Goal: Transaction & Acquisition: Purchase product/service

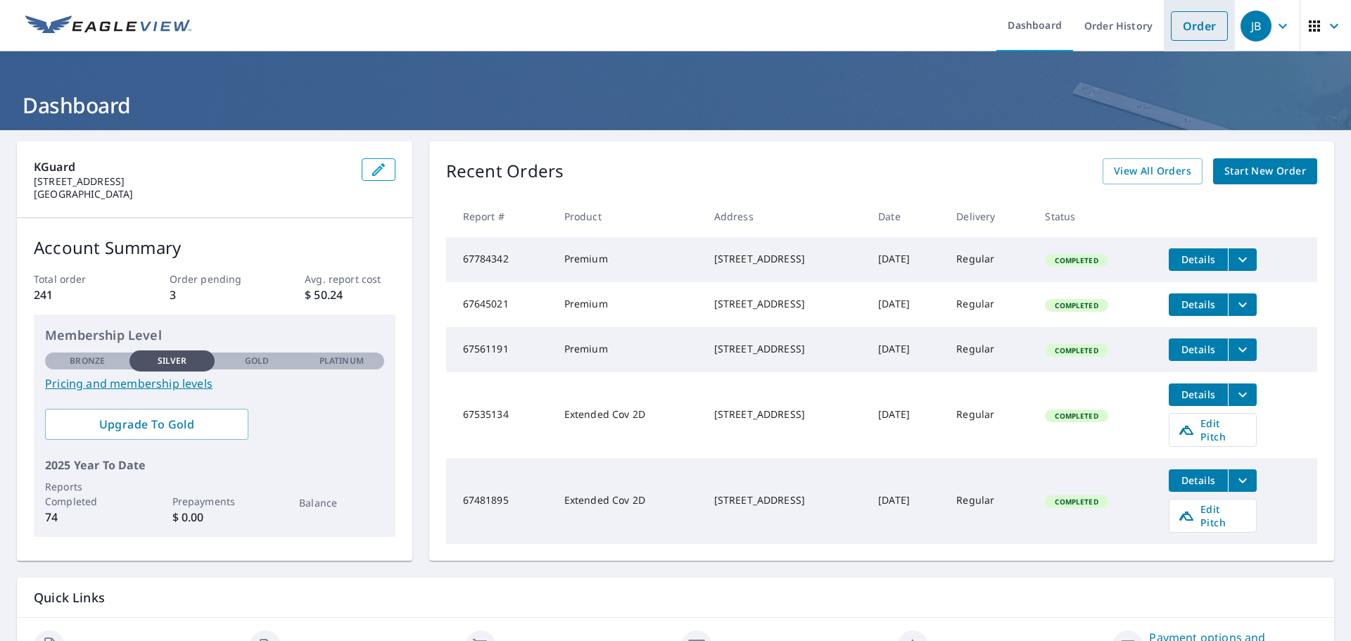
click at [1205, 34] on link "Order" at bounding box center [1199, 26] width 57 height 30
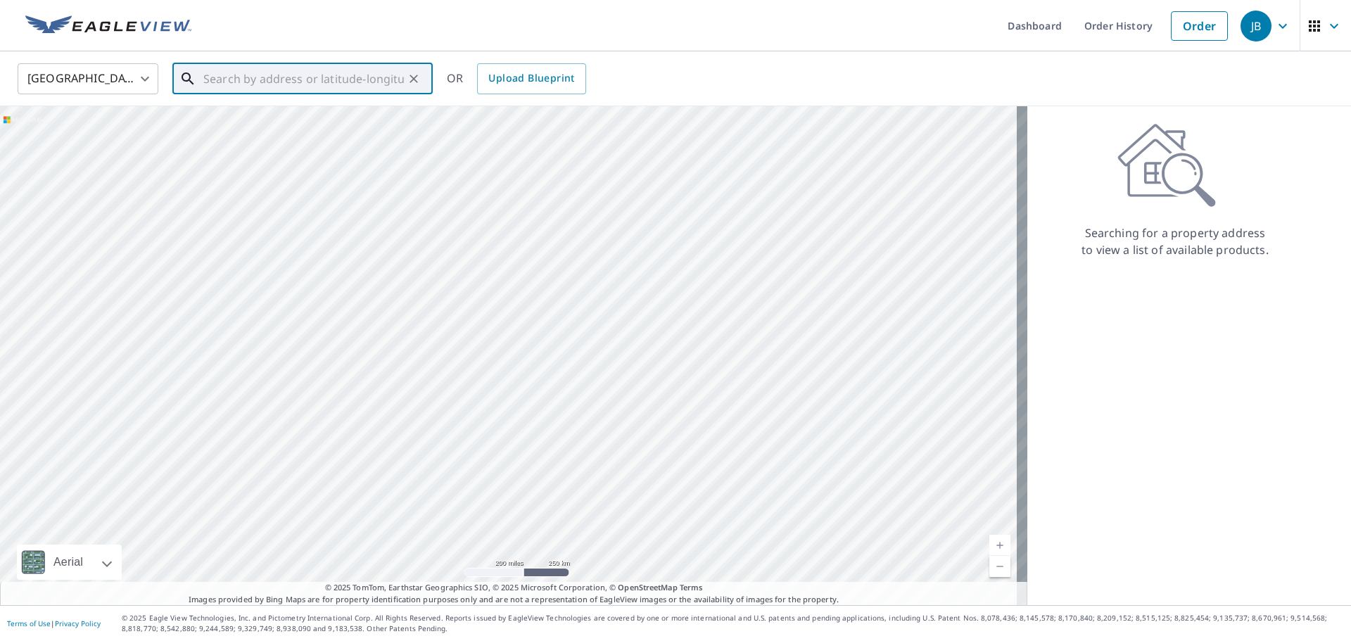
click at [338, 77] on input "text" at bounding box center [303, 78] width 201 height 39
click at [334, 129] on p "[GEOGRAPHIC_DATA], CO 80807" at bounding box center [311, 135] width 221 height 14
type input "[STREET_ADDRESS]"
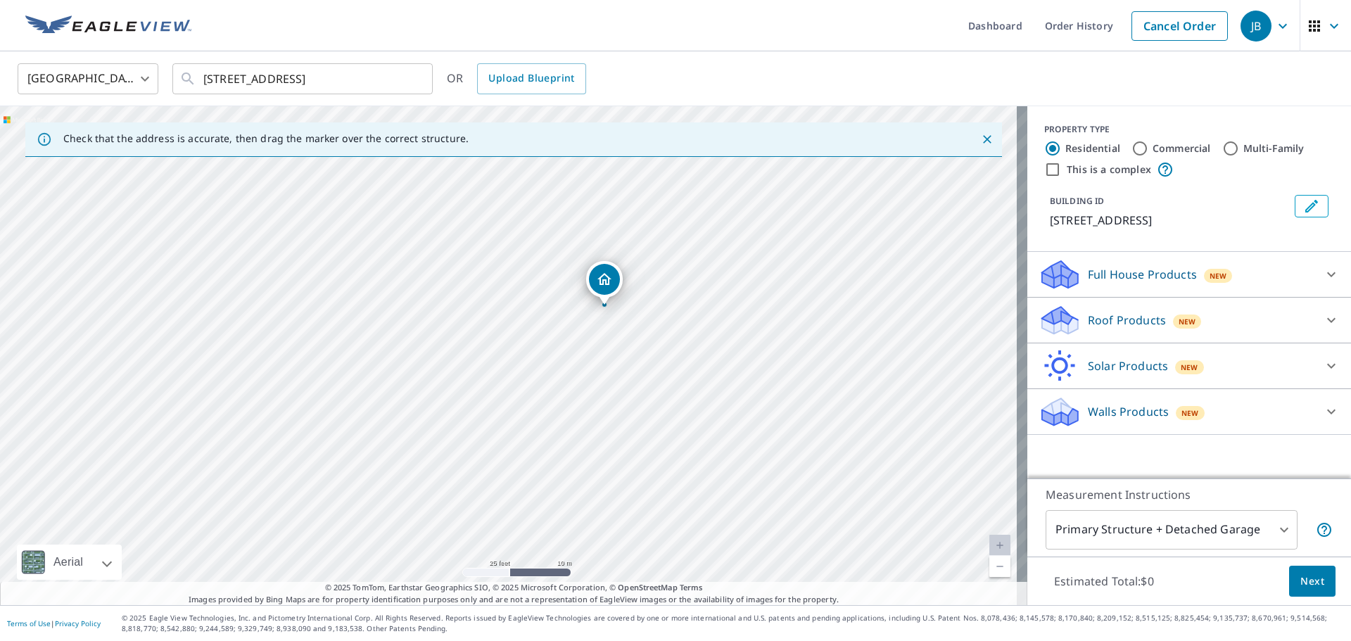
drag, startPoint x: 514, startPoint y: 408, endPoint x: 609, endPoint y: 360, distance: 107.3
click at [609, 360] on div "[STREET_ADDRESS]" at bounding box center [514, 355] width 1028 height 499
click at [1075, 336] on div "Roof Products New" at bounding box center [1177, 320] width 276 height 33
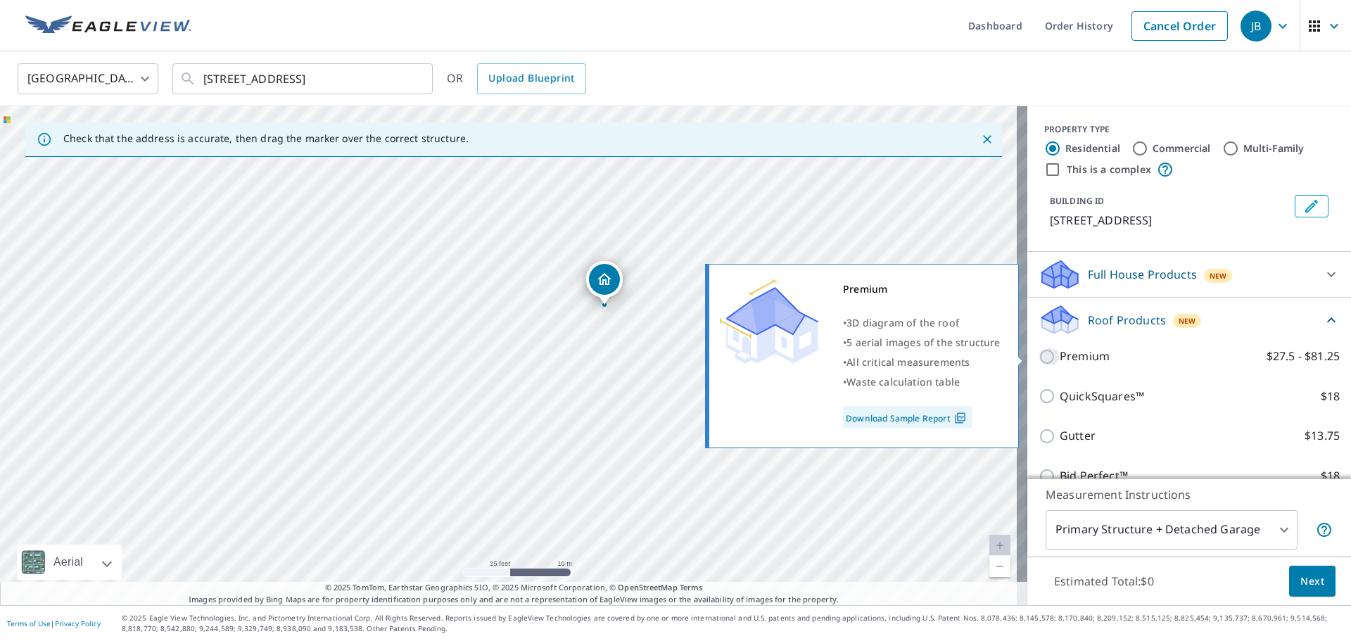
click at [1042, 358] on input "Premium $27.5 - $81.25" at bounding box center [1049, 356] width 21 height 17
checkbox input "true"
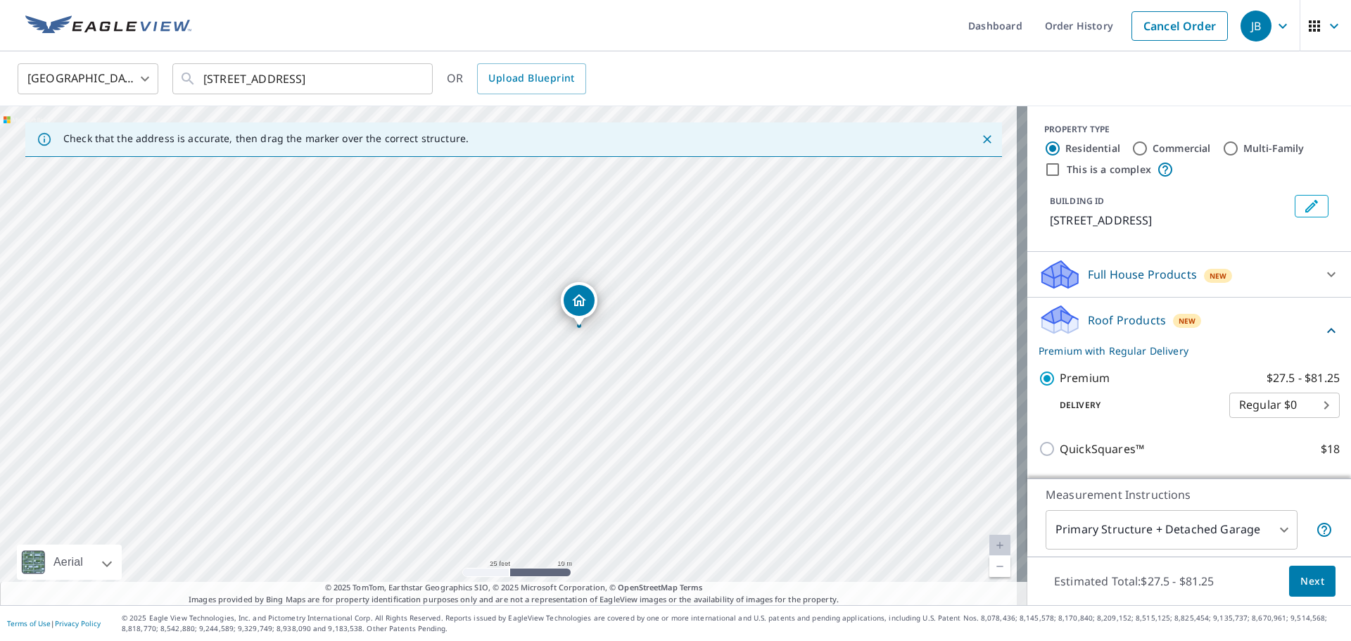
drag, startPoint x: 495, startPoint y: 362, endPoint x: 565, endPoint y: 335, distance: 75.5
click at [565, 335] on div "[STREET_ADDRESS]" at bounding box center [514, 355] width 1028 height 499
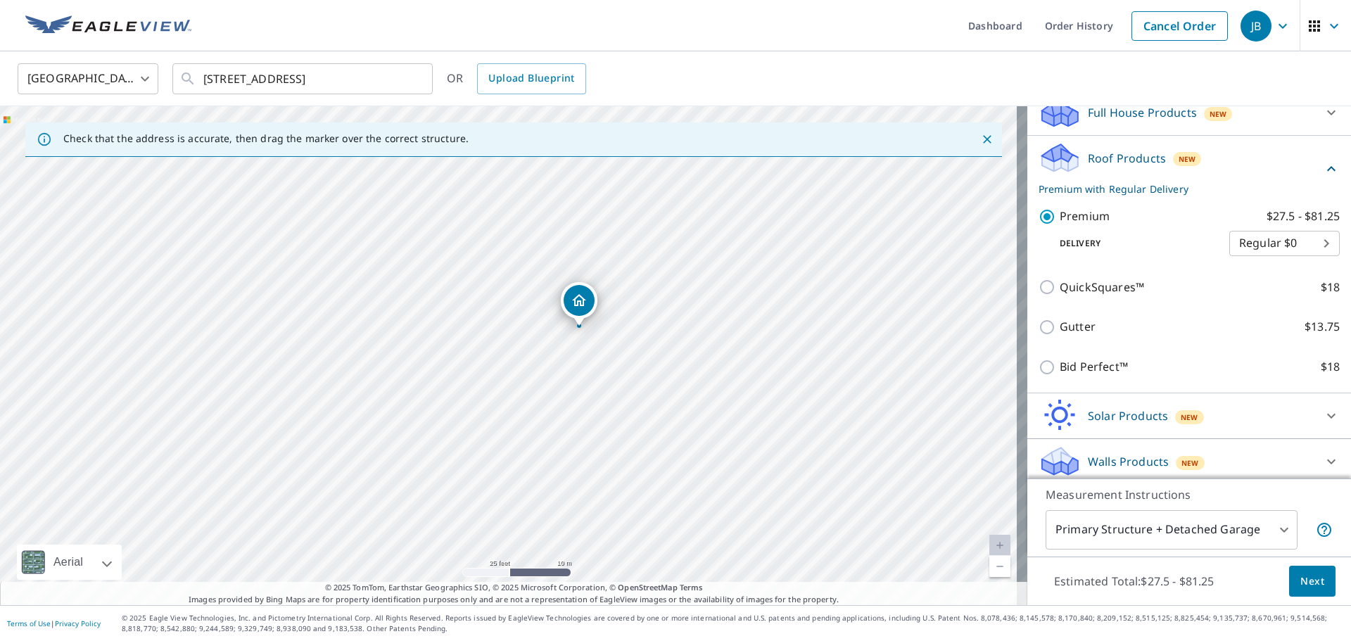
scroll to position [168, 0]
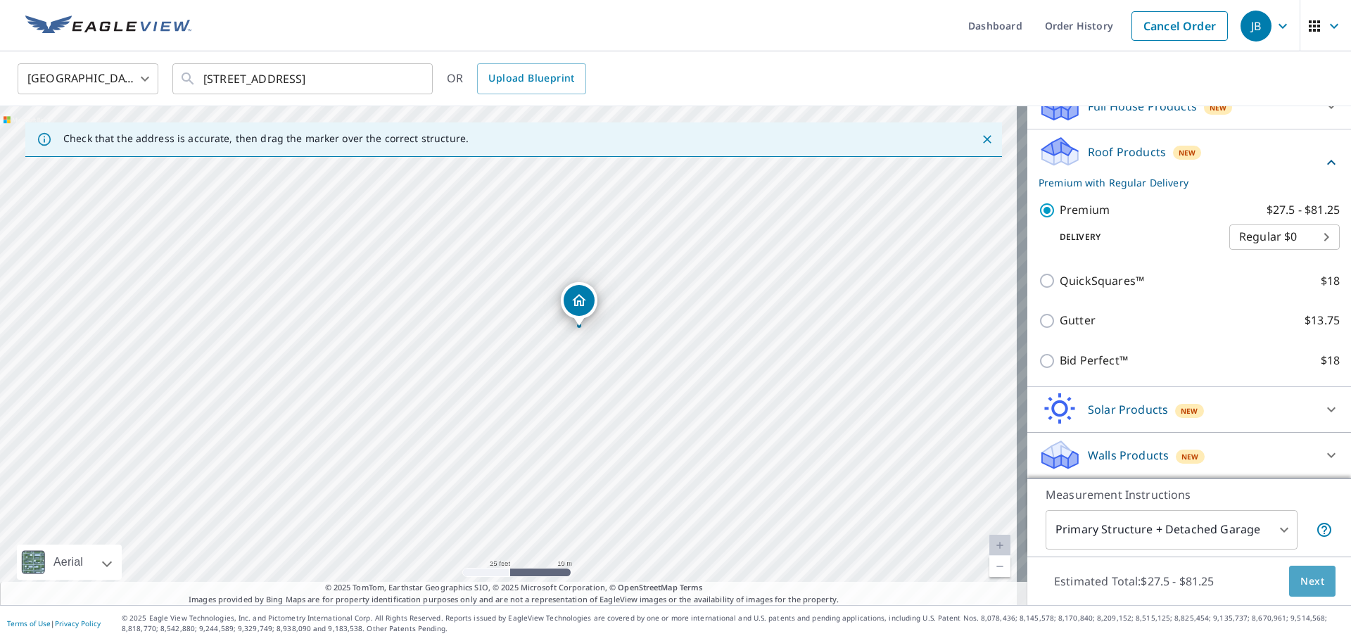
click at [1302, 579] on span "Next" at bounding box center [1313, 582] width 24 height 18
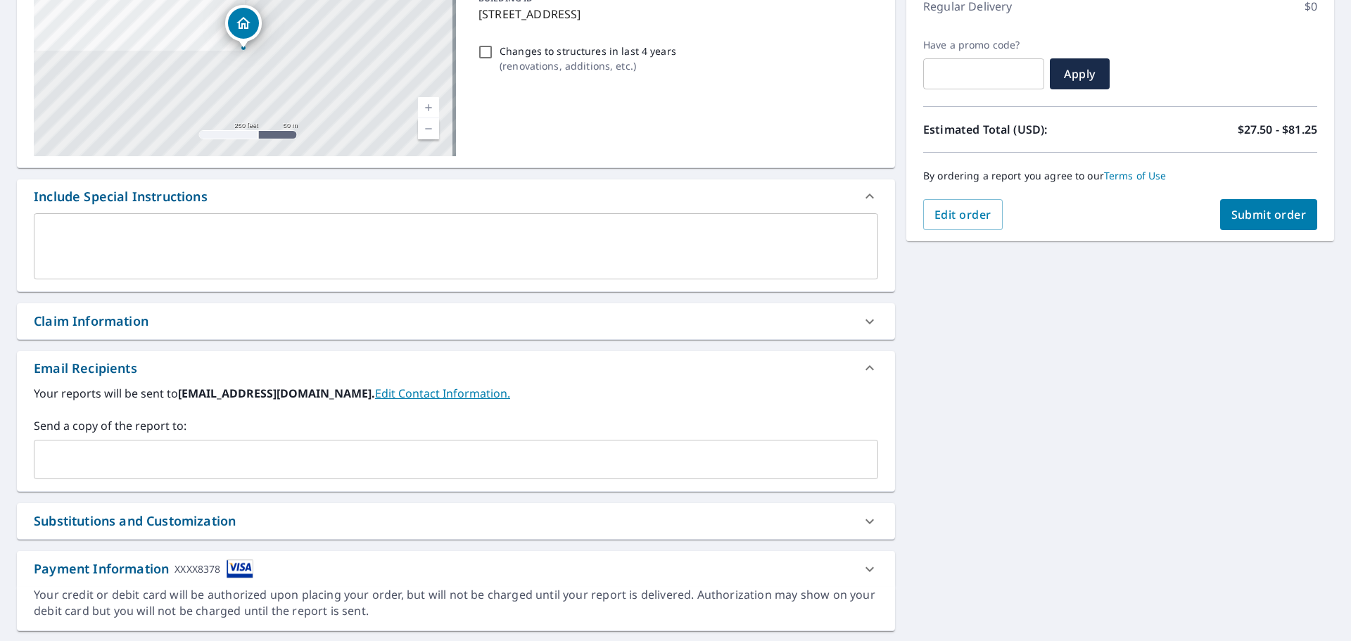
scroll to position [245, 0]
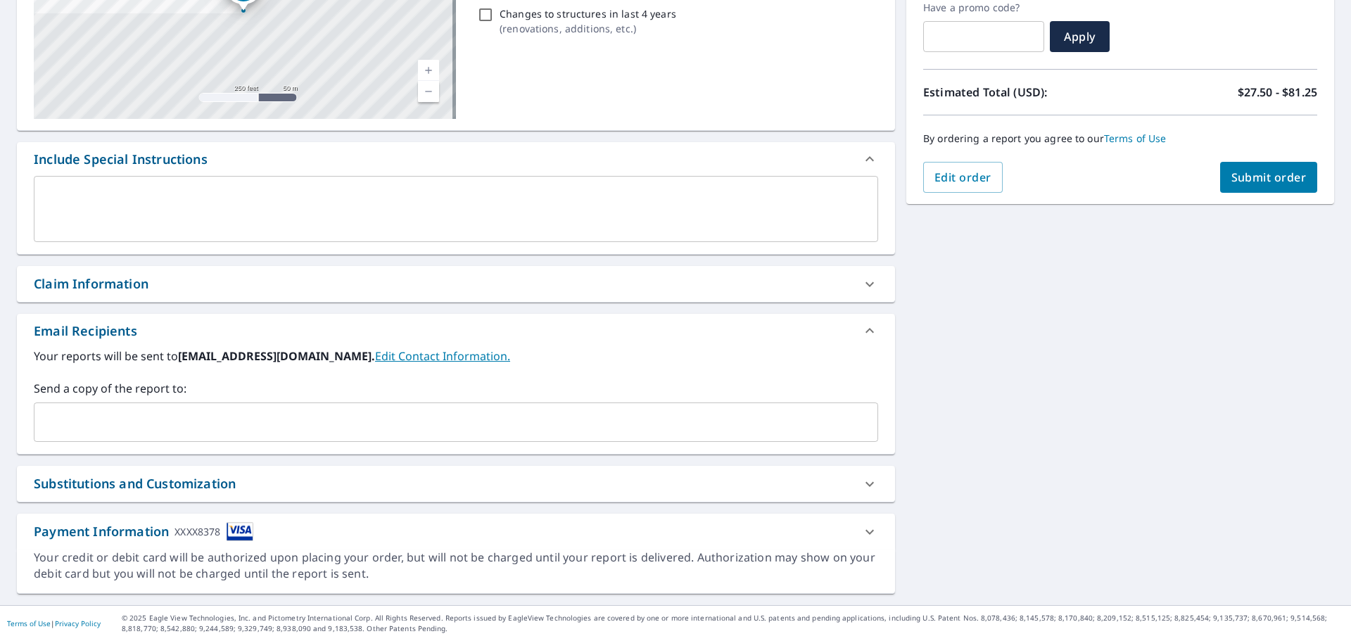
click at [241, 421] on input "text" at bounding box center [445, 422] width 811 height 27
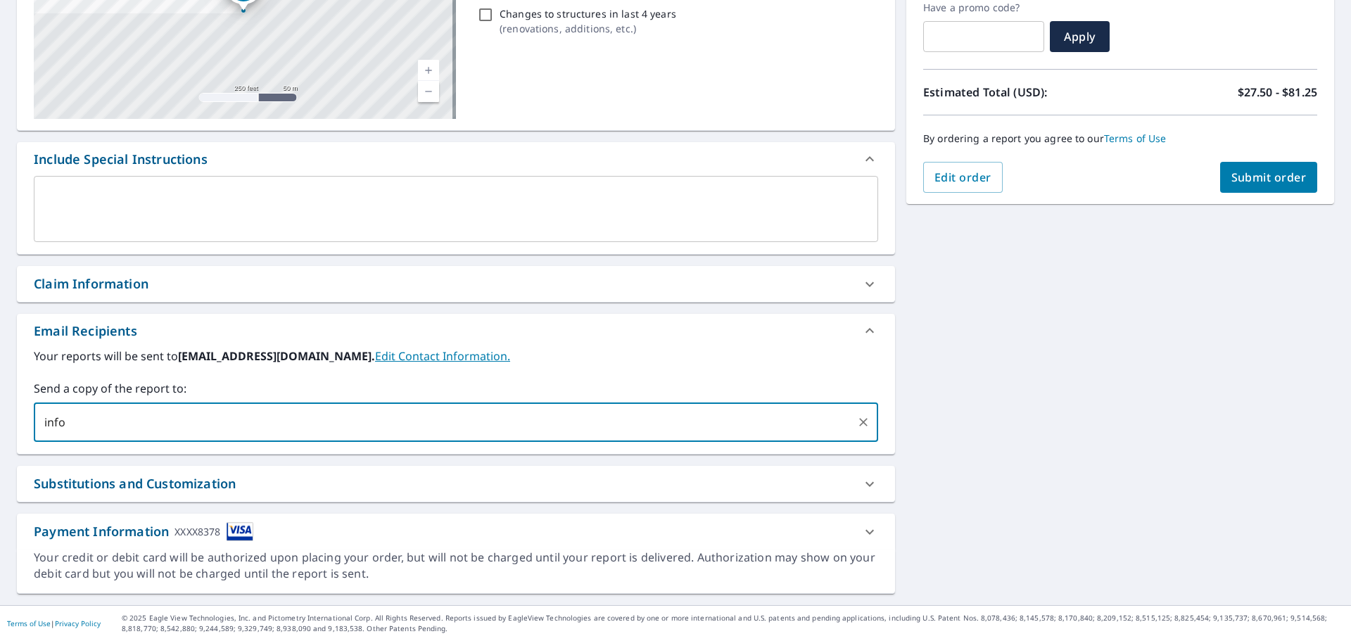
type input "[EMAIL_ADDRESS][DOMAIN_NAME]"
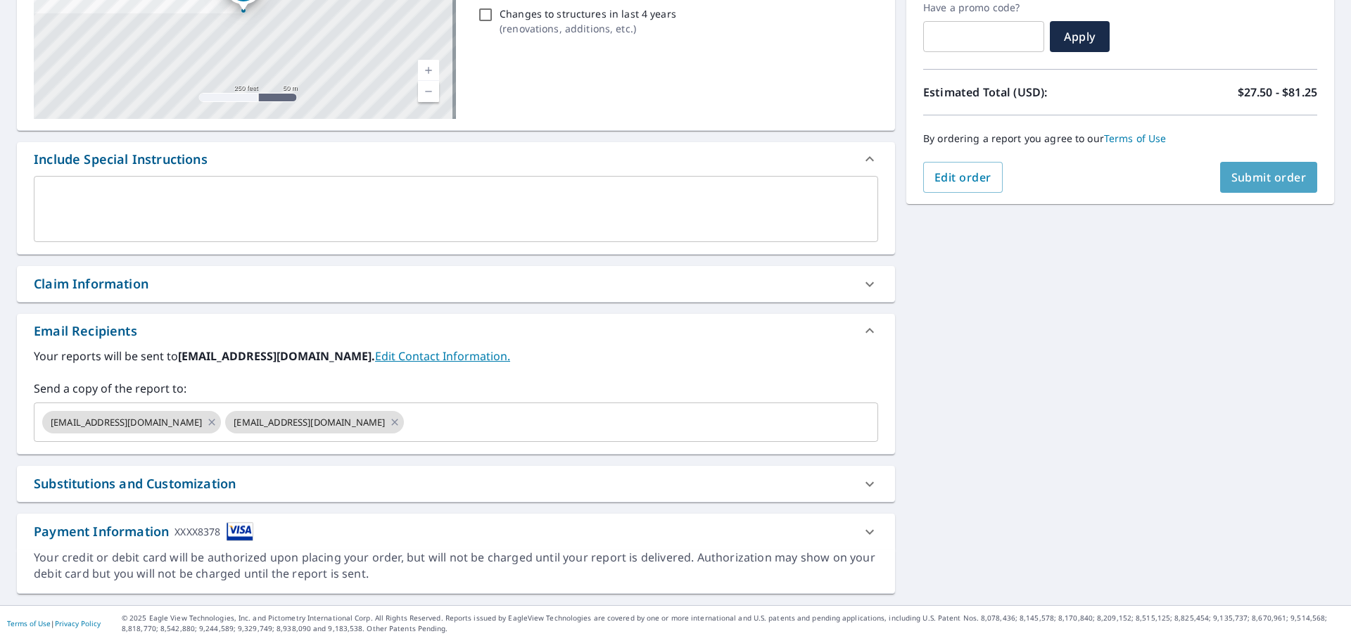
click at [1263, 183] on span "Submit order" at bounding box center [1269, 177] width 75 height 15
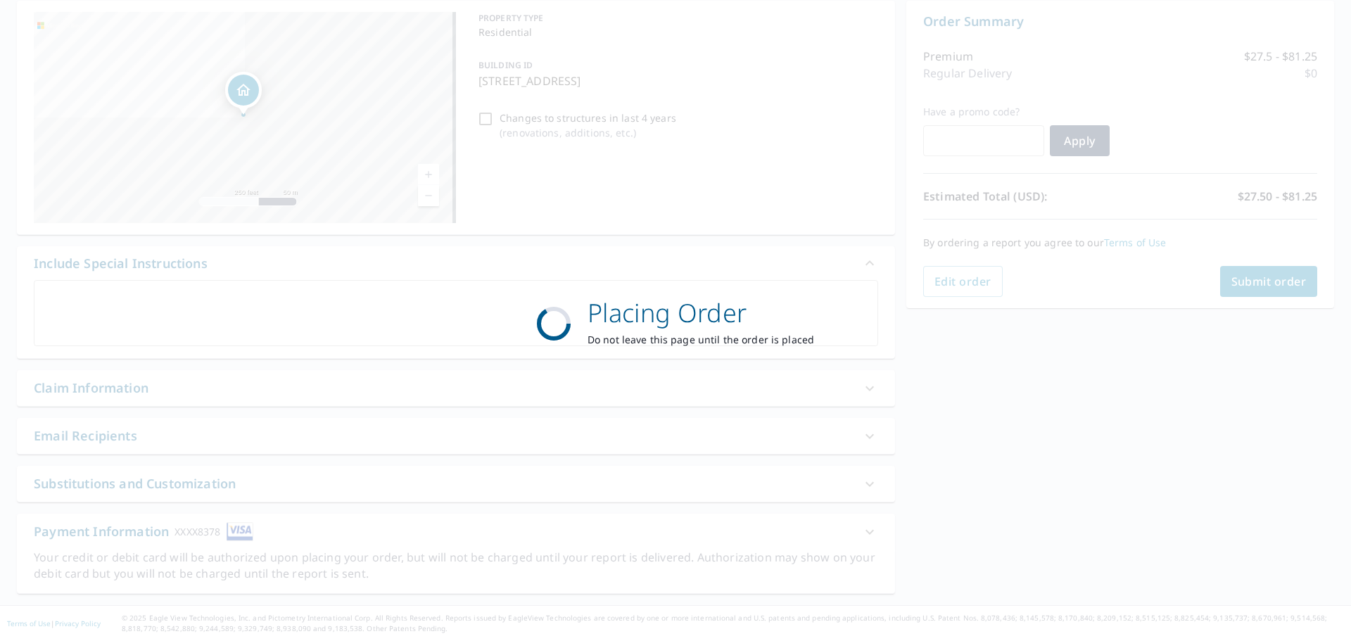
scroll to position [141, 0]
